Goal: Navigation & Orientation: Find specific page/section

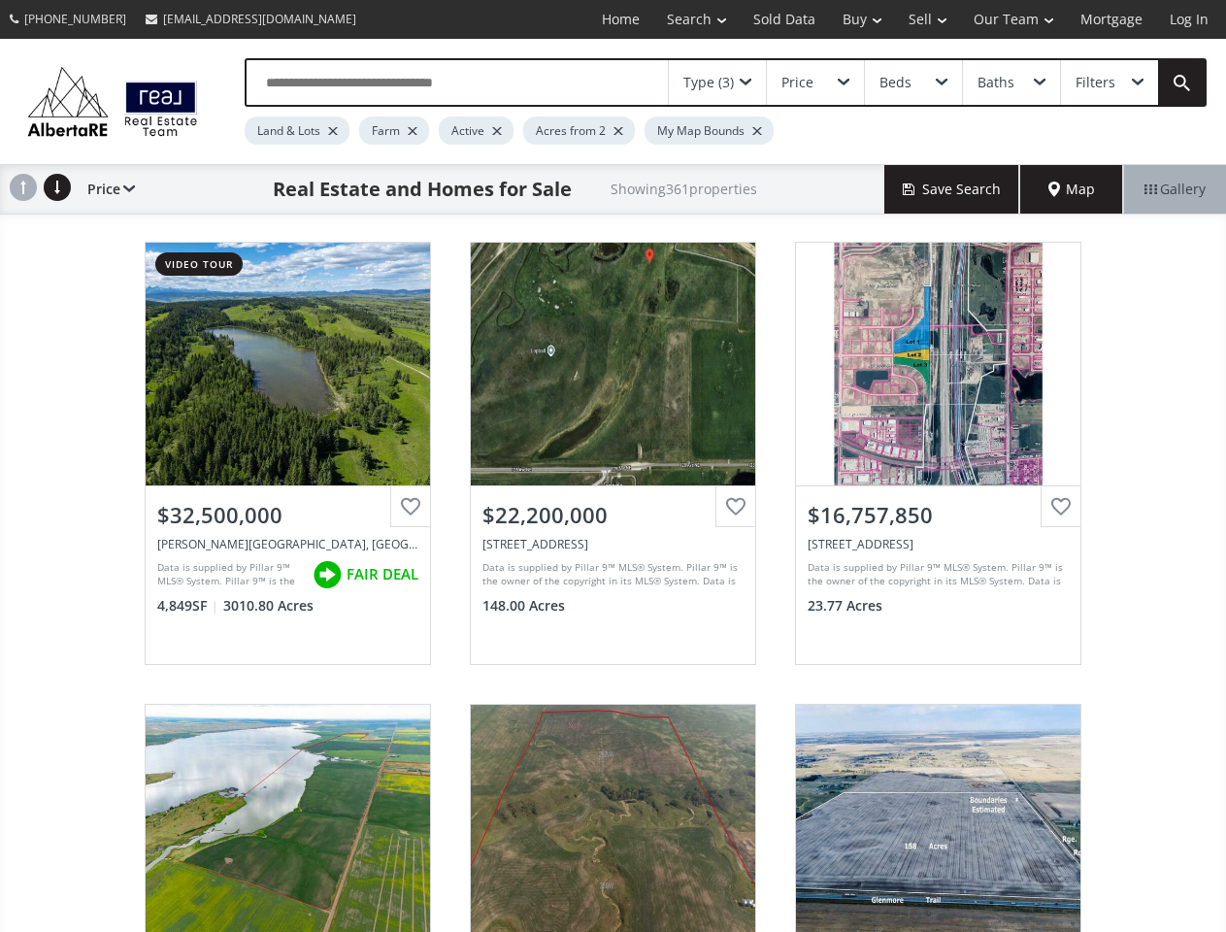
click at [682, 19] on link "Search" at bounding box center [696, 19] width 86 height 39
click at [852, 19] on link "Buy" at bounding box center [862, 19] width 66 height 39
click at [921, 19] on link "Sell" at bounding box center [927, 19] width 65 height 39
click at [1011, 19] on link "Our Team" at bounding box center [1013, 19] width 107 height 39
click at [1189, 19] on link "Log In" at bounding box center [1189, 19] width 66 height 39
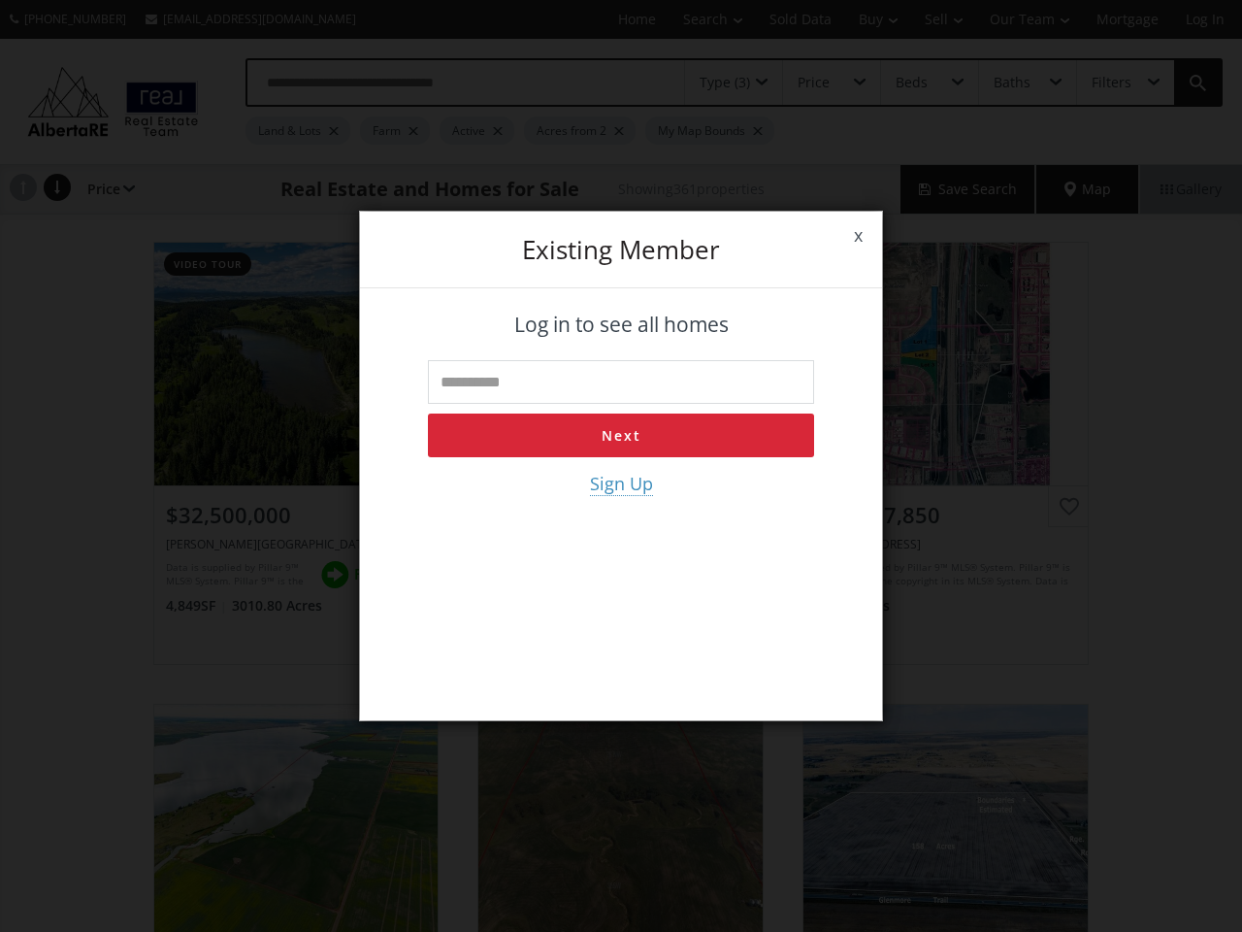
click at [717, 82] on div "x Existing member Log in to see all homes Next Sign Up" at bounding box center [621, 466] width 1242 height 932
click at [814, 82] on div "x Existing member Log in to see all homes Next Sign Up" at bounding box center [621, 466] width 1242 height 932
click at [912, 82] on div "x Existing member Log in to see all homes Next Sign Up" at bounding box center [621, 466] width 1242 height 932
click at [1010, 82] on div "x Existing member Log in to see all homes Next Sign Up" at bounding box center [621, 466] width 1242 height 932
click at [1108, 82] on div "x Existing member Log in to see all homes Next Sign Up" at bounding box center [621, 466] width 1242 height 932
